Goal: Task Accomplishment & Management: Manage account settings

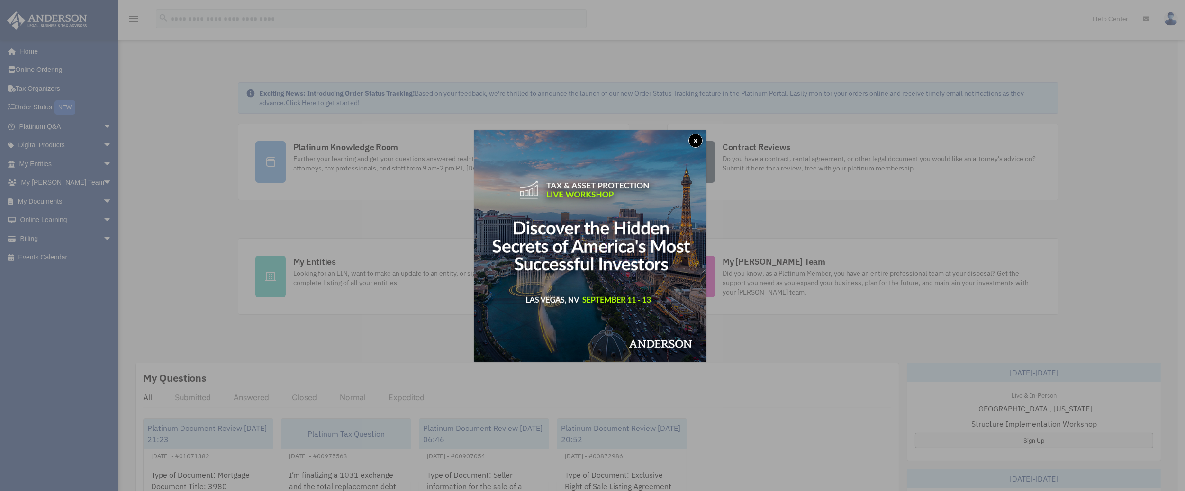
click at [697, 140] on button "x" at bounding box center [696, 141] width 14 height 14
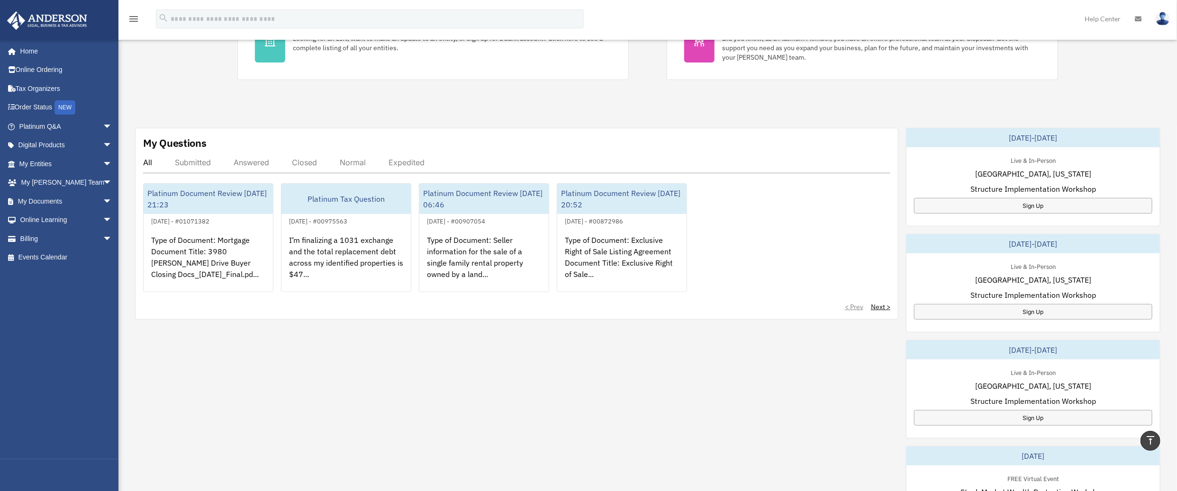
scroll to position [233, 0]
click at [237, 165] on div "Answered" at bounding box center [252, 164] width 36 height 9
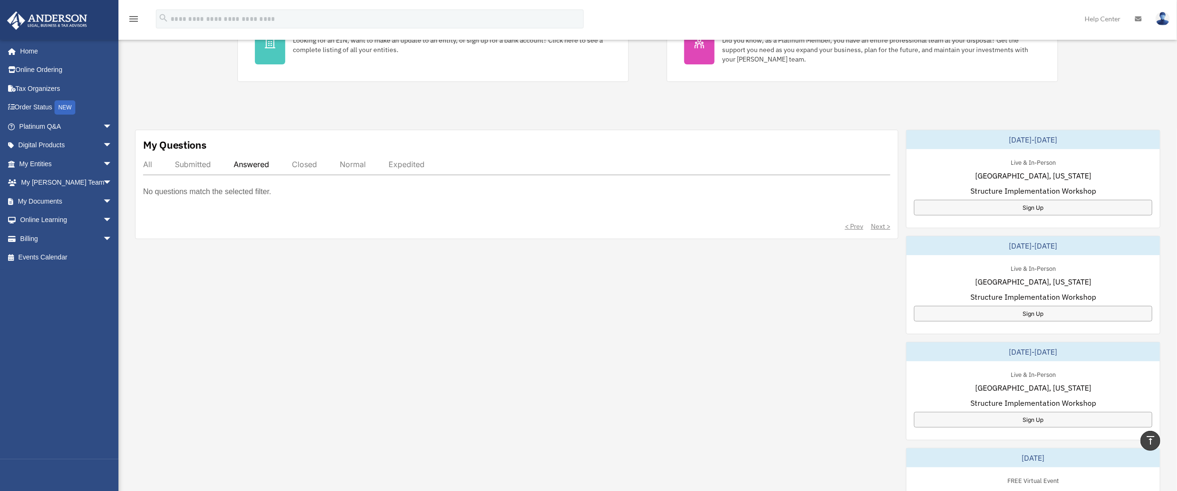
click at [191, 166] on div "Submitted" at bounding box center [193, 164] width 36 height 9
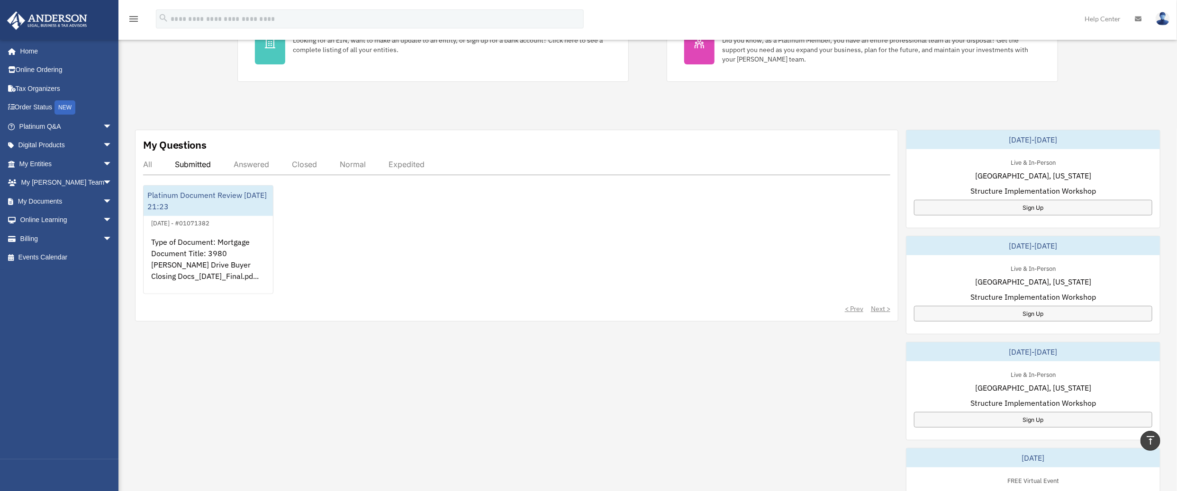
click at [150, 163] on div "All" at bounding box center [147, 164] width 9 height 9
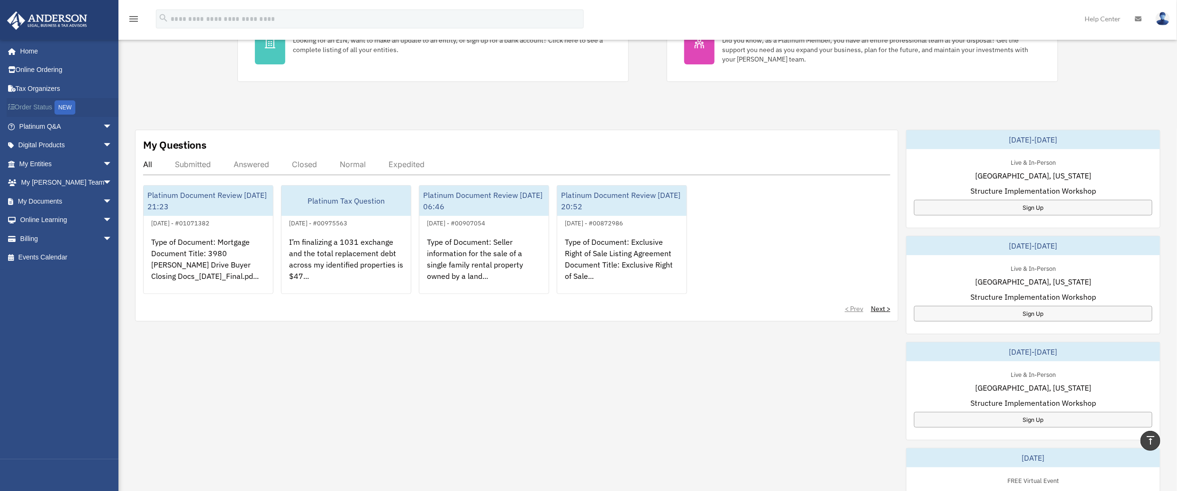
click at [48, 109] on link "Order Status NEW" at bounding box center [67, 107] width 120 height 19
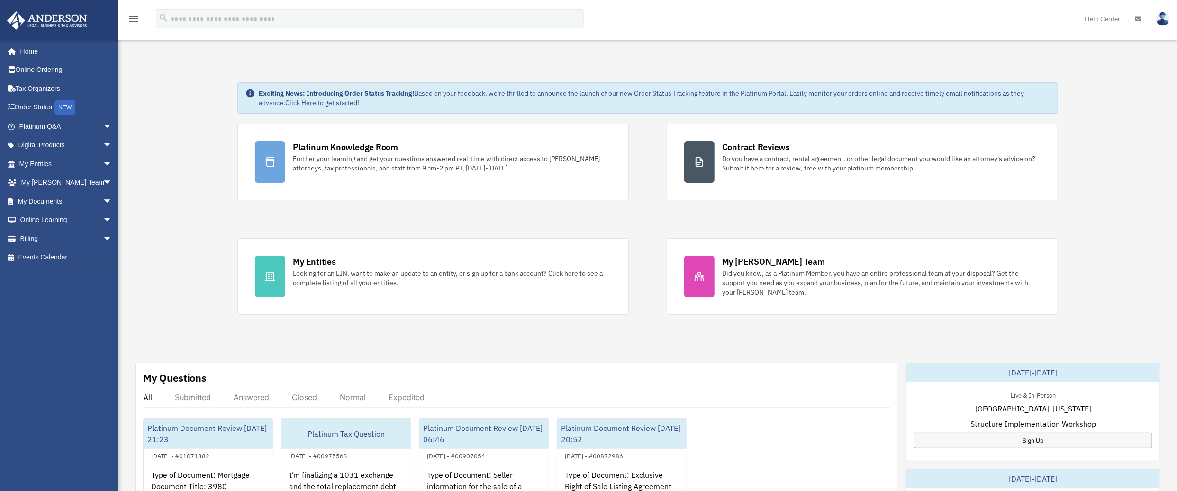
click at [1164, 21] on img at bounding box center [1163, 19] width 14 height 14
click at [987, 90] on link "Logout" at bounding box center [1020, 82] width 95 height 19
